Goal: Transaction & Acquisition: Book appointment/travel/reservation

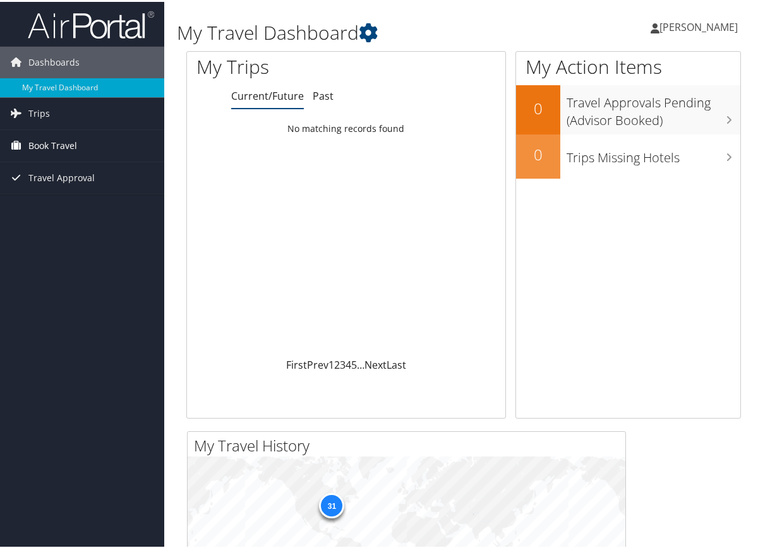
click at [42, 154] on span "Book Travel" at bounding box center [52, 144] width 49 height 32
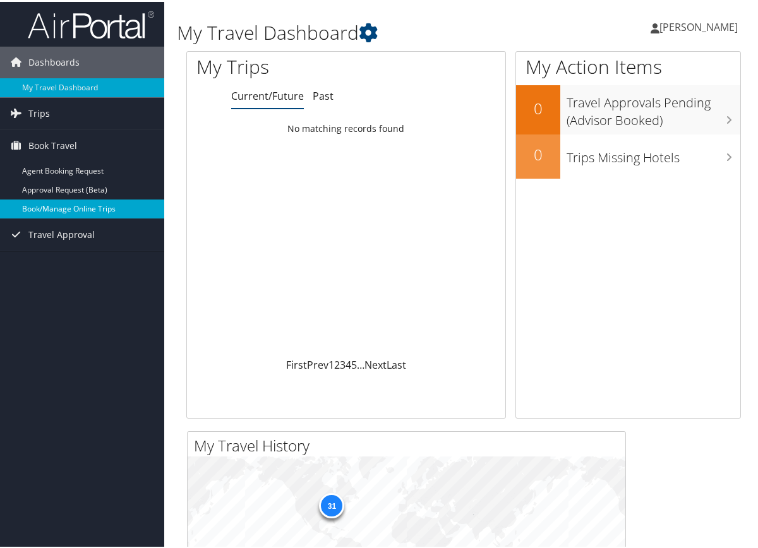
click at [99, 210] on link "Book/Manage Online Trips" at bounding box center [82, 207] width 164 height 19
